Goal: Navigation & Orientation: Find specific page/section

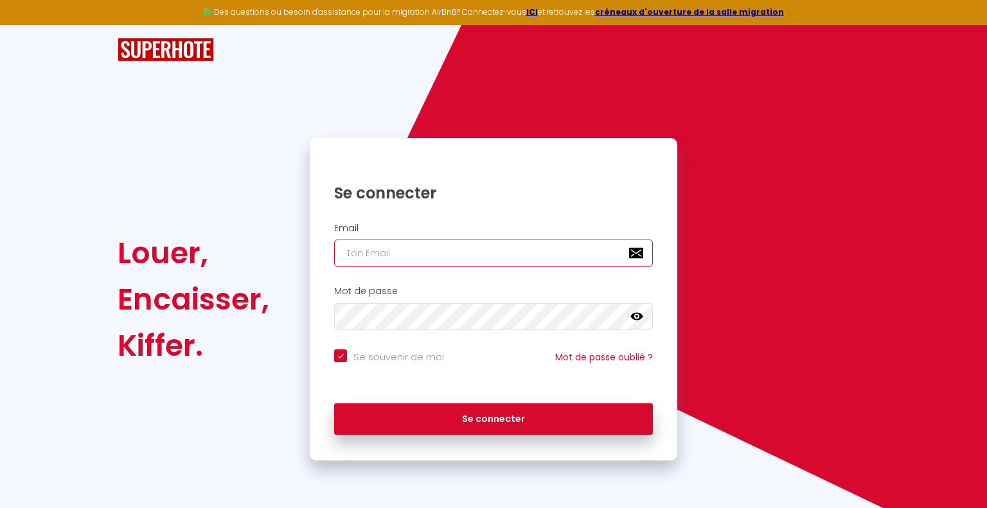
drag, startPoint x: 391, startPoint y: 243, endPoint x: 399, endPoint y: 246, distance: 8.4
click at [391, 243] on input "email" at bounding box center [493, 253] width 319 height 27
click at [407, 253] on input "email" at bounding box center [493, 253] width 319 height 27
type input "[EMAIL_ADDRESS][DOMAIN_NAME]"
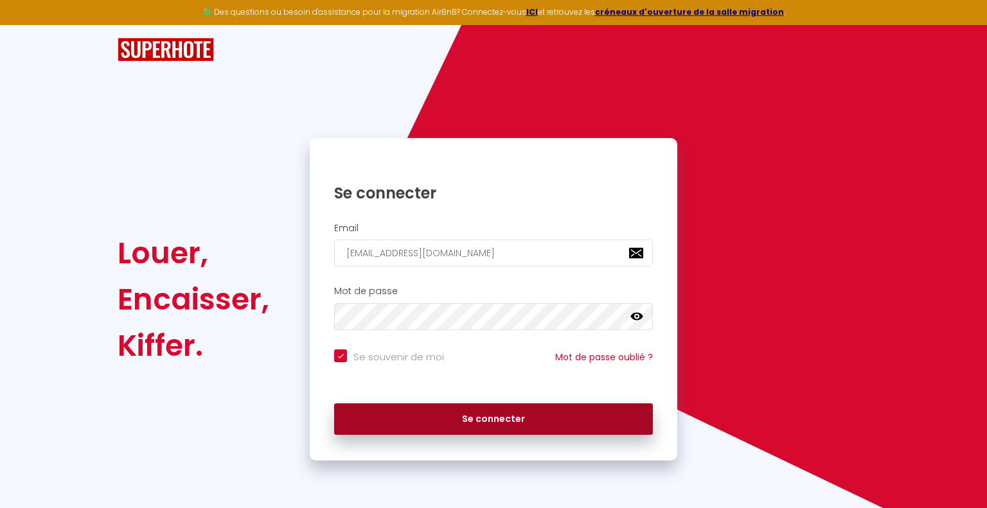
click at [467, 424] on button "Se connecter" at bounding box center [493, 420] width 319 height 32
checkbox input "true"
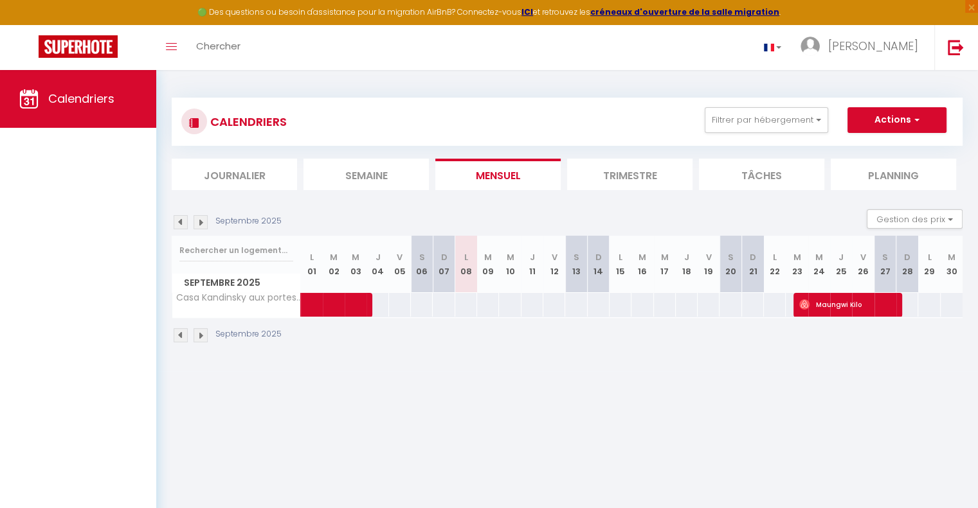
click at [629, 170] on li "Trimestre" at bounding box center [629, 174] width 125 height 31
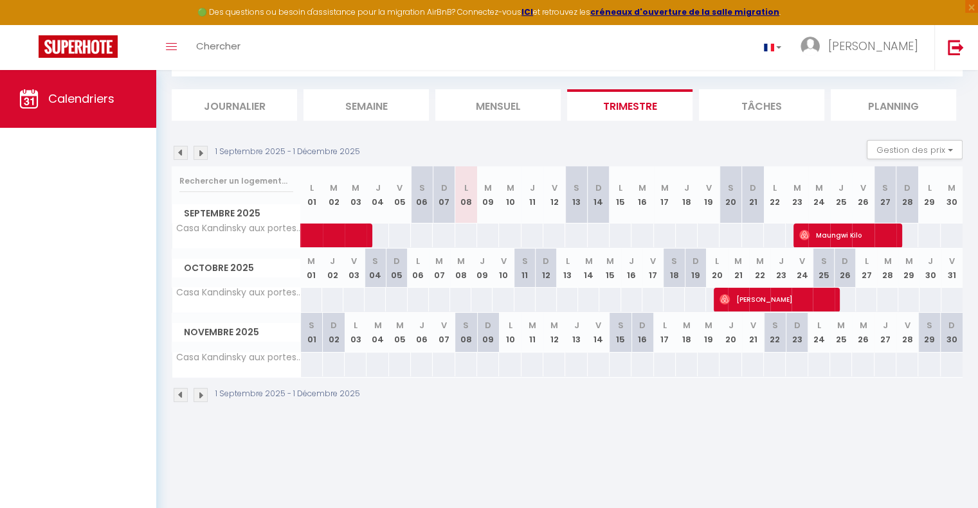
scroll to position [17, 0]
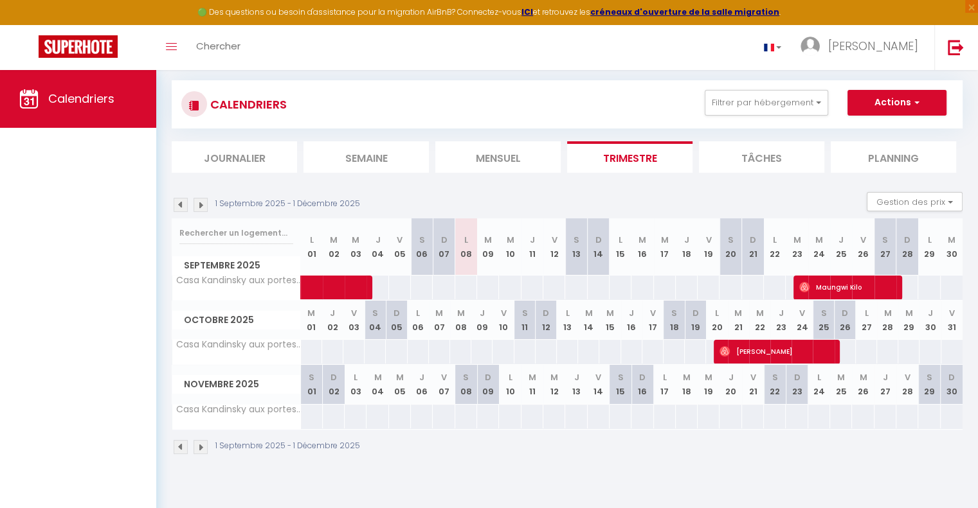
click at [512, 152] on li "Mensuel" at bounding box center [497, 156] width 125 height 31
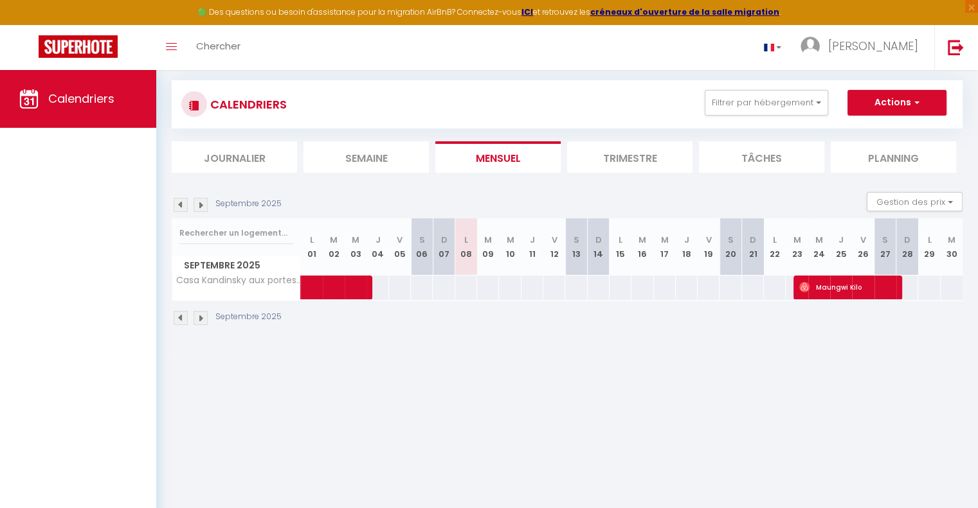
click at [789, 152] on li "Tâches" at bounding box center [761, 156] width 125 height 31
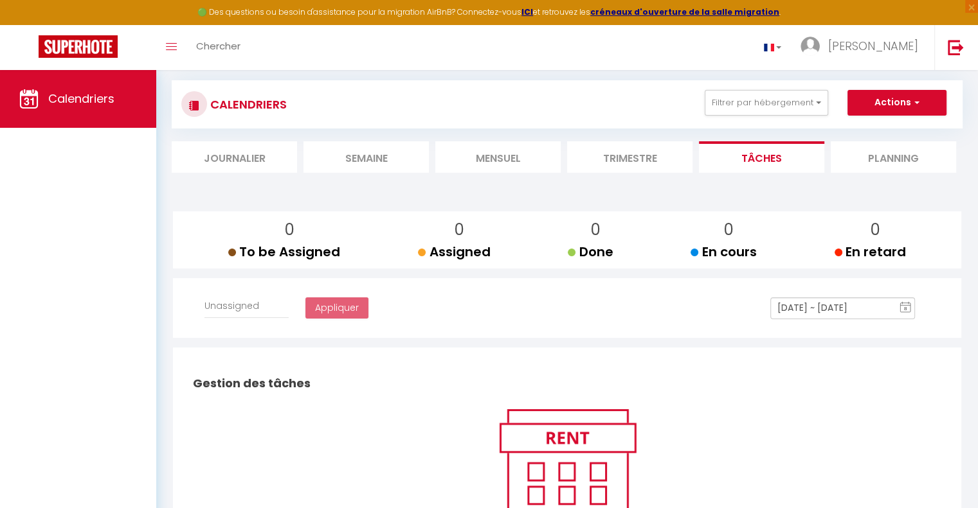
select select
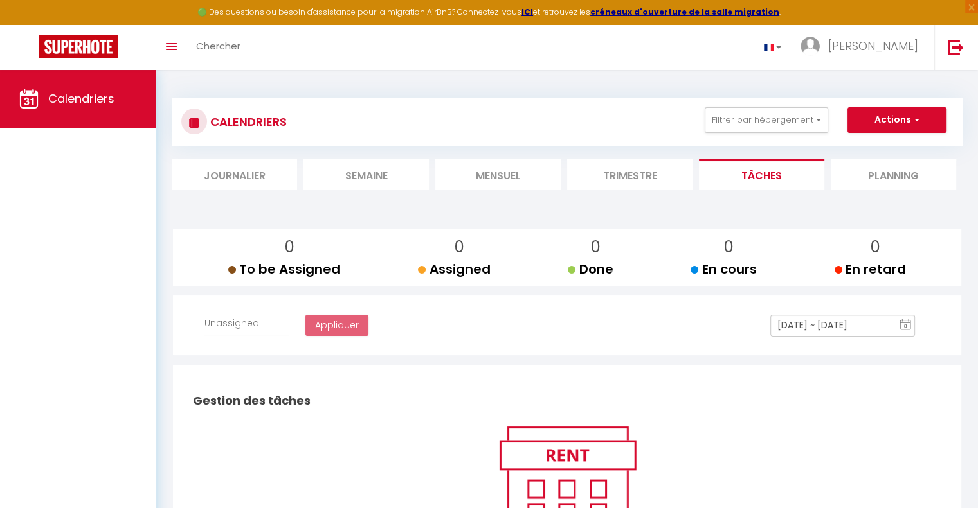
click at [508, 170] on li "Mensuel" at bounding box center [497, 174] width 125 height 31
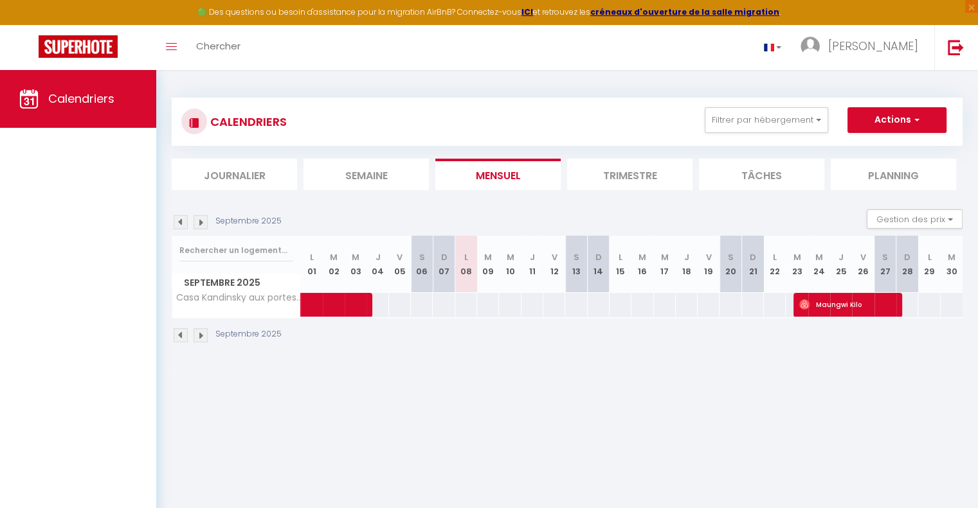
click at [859, 165] on li "Planning" at bounding box center [893, 174] width 125 height 31
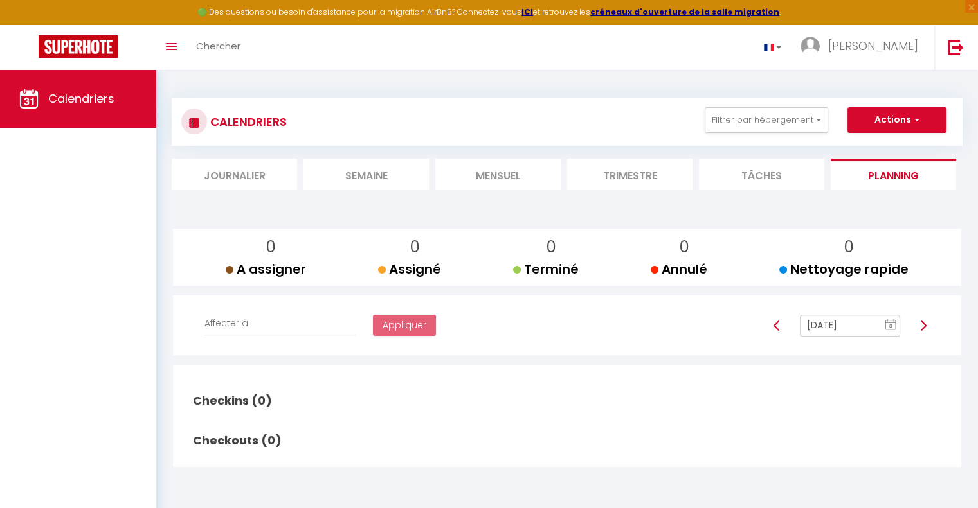
click at [488, 179] on li "Mensuel" at bounding box center [497, 174] width 125 height 31
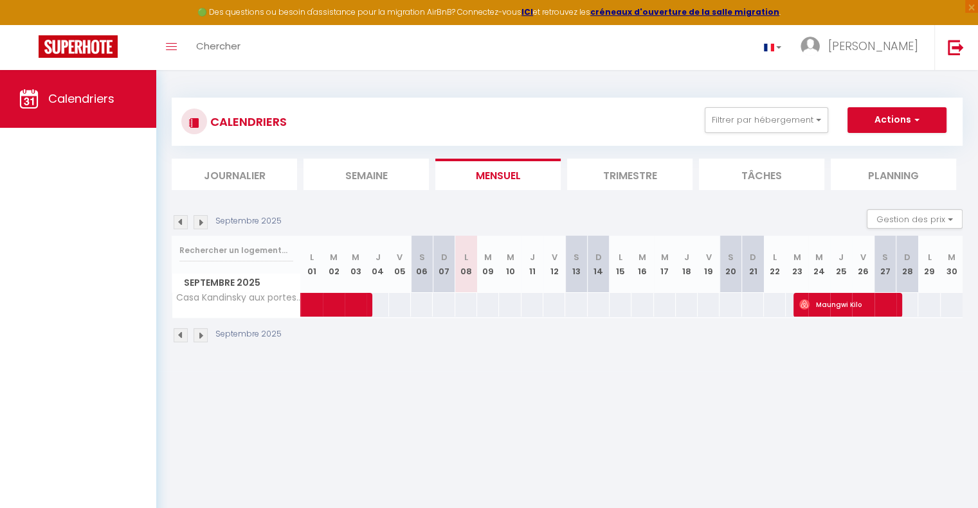
click at [610, 183] on li "Trimestre" at bounding box center [629, 174] width 125 height 31
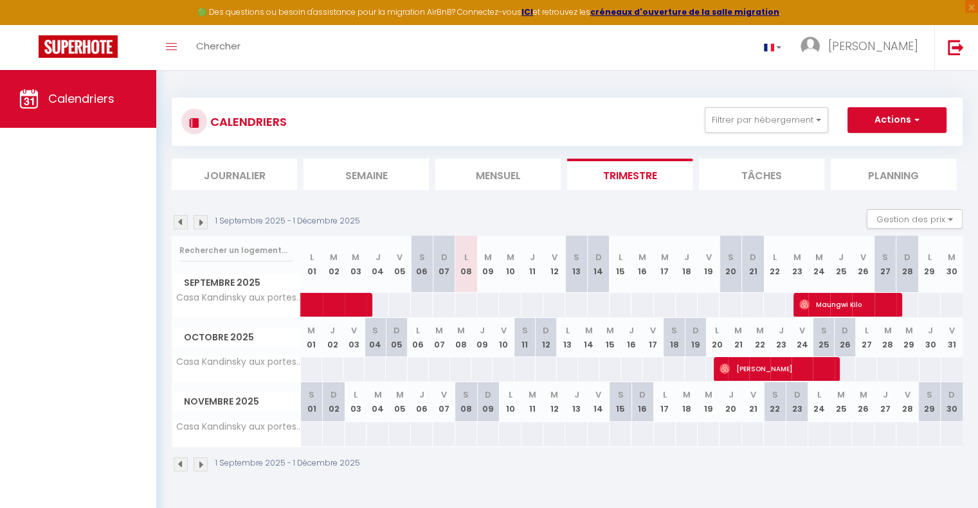
click at [520, 173] on li "Mensuel" at bounding box center [497, 174] width 125 height 31
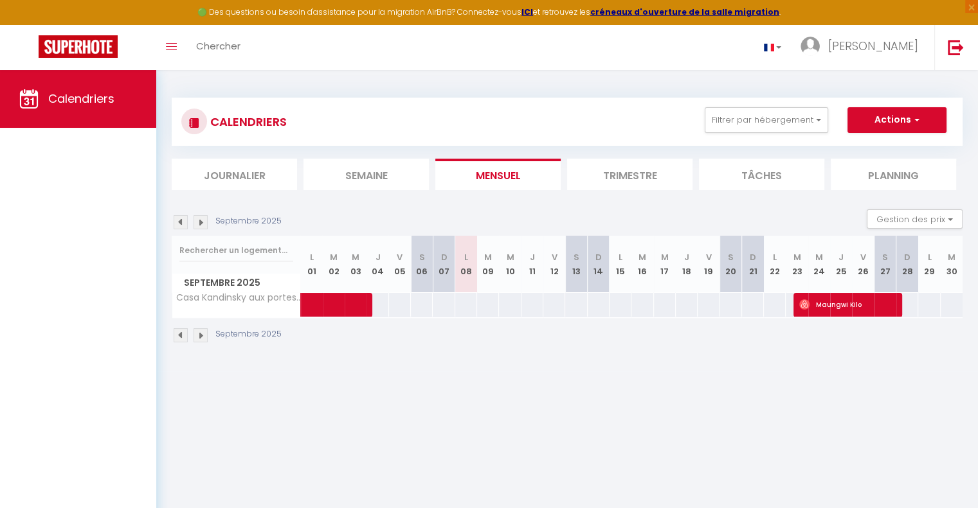
click at [198, 334] on img at bounding box center [200, 335] width 14 height 14
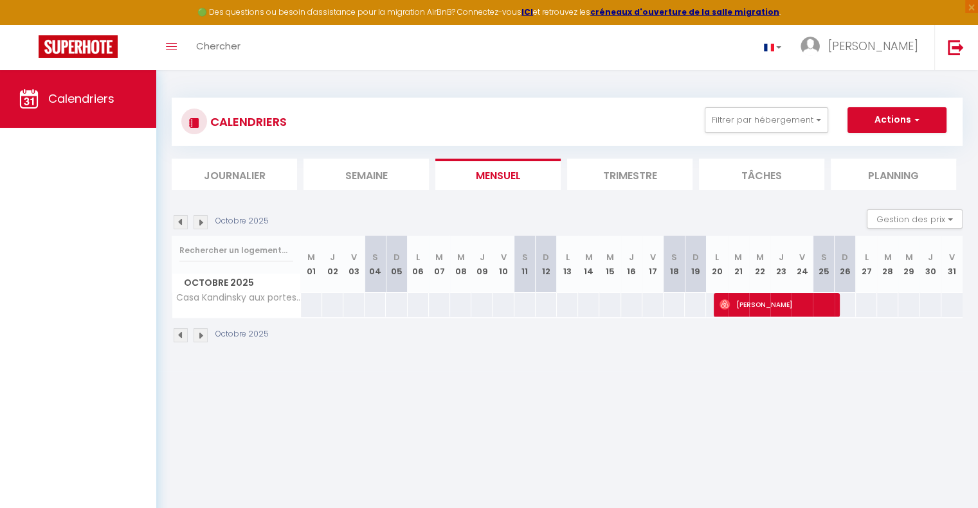
click at [199, 342] on div "Octobre 2025" at bounding box center [567, 337] width 791 height 38
click at [201, 337] on img at bounding box center [200, 335] width 14 height 14
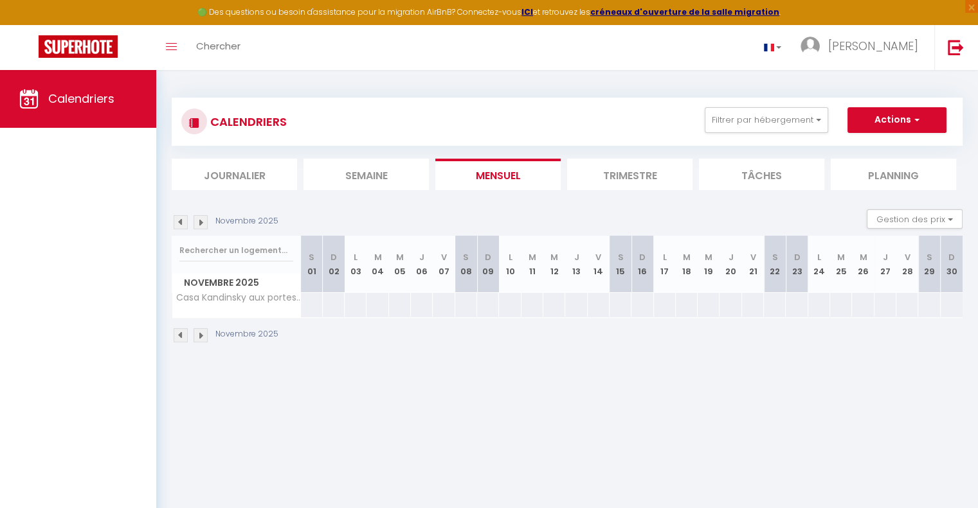
click at [202, 334] on img at bounding box center [200, 335] width 14 height 14
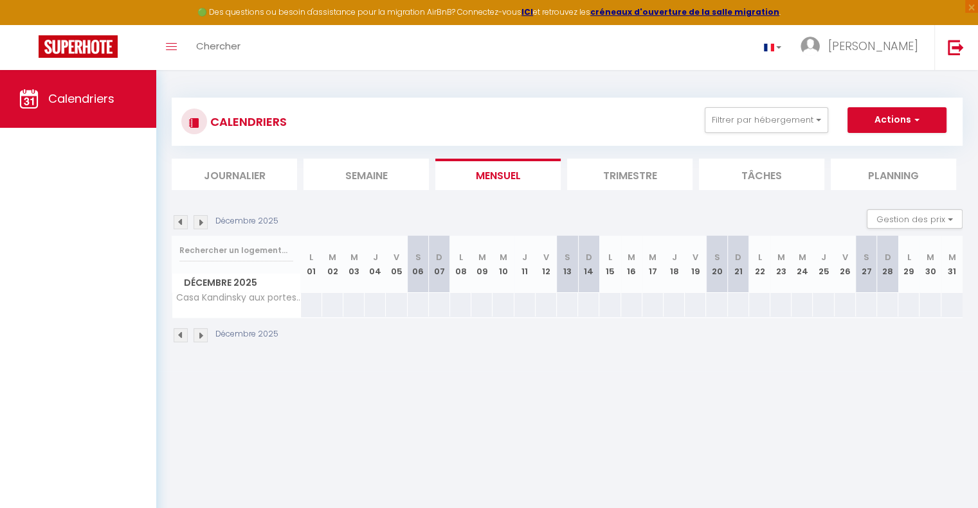
click at [206, 331] on img at bounding box center [200, 335] width 14 height 14
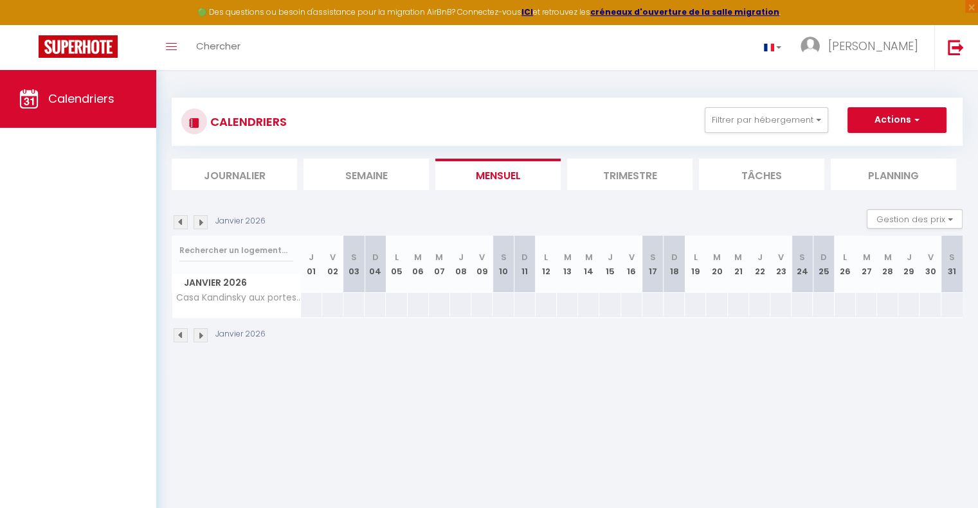
click at [186, 335] on img at bounding box center [181, 335] width 14 height 14
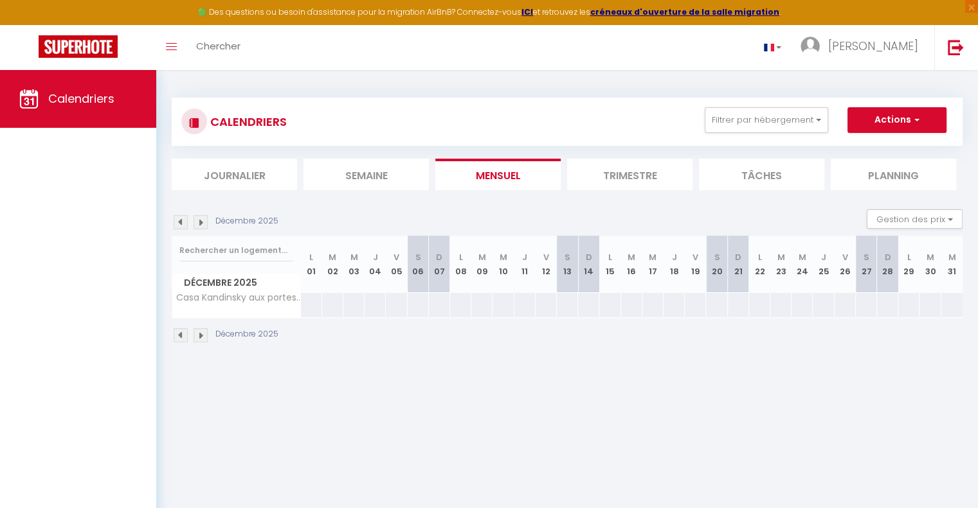
click at [188, 332] on div "Décembre 2025" at bounding box center [227, 335] width 111 height 14
click at [185, 335] on img at bounding box center [181, 335] width 14 height 14
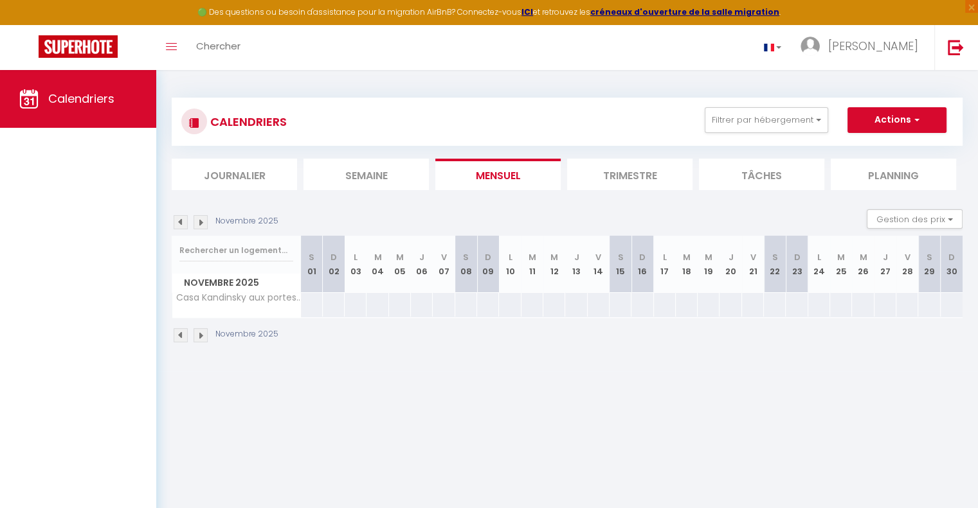
click at [175, 334] on img at bounding box center [181, 335] width 14 height 14
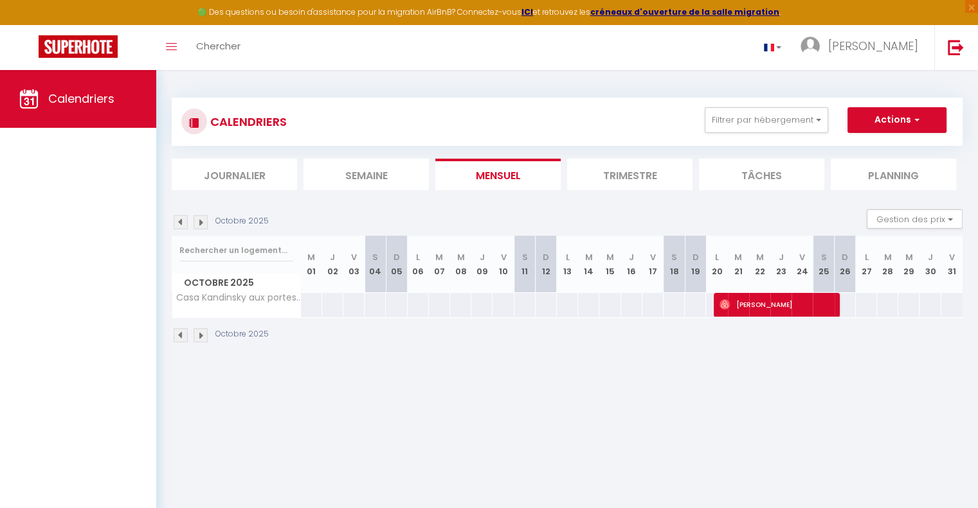
click at [182, 336] on img at bounding box center [181, 335] width 14 height 14
